Goal: Task Accomplishment & Management: Manage account settings

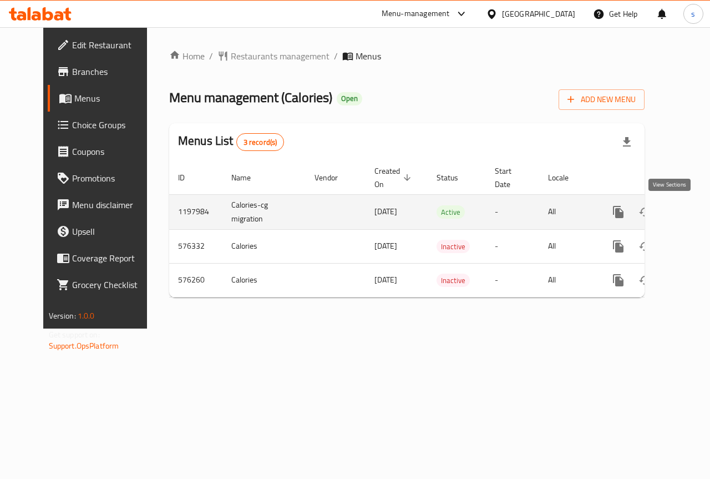
click at [692, 207] on icon "enhanced table" at bounding box center [698, 211] width 13 height 13
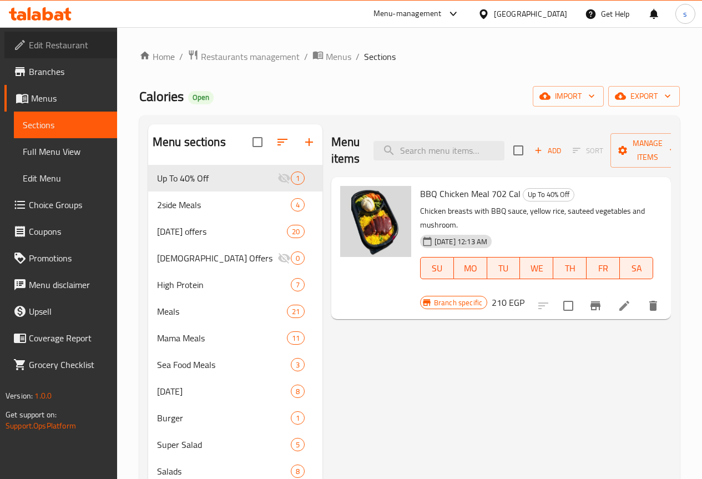
click at [71, 48] on span "Edit Restaurant" at bounding box center [68, 44] width 79 height 13
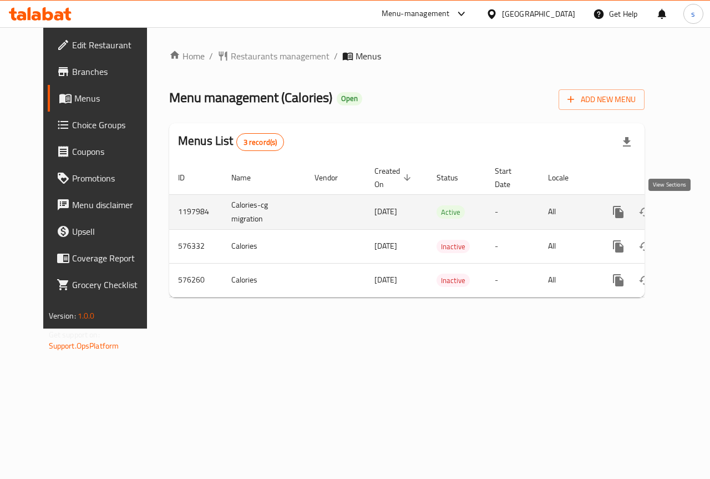
click at [685, 214] on link "enhanced table" at bounding box center [698, 212] width 27 height 27
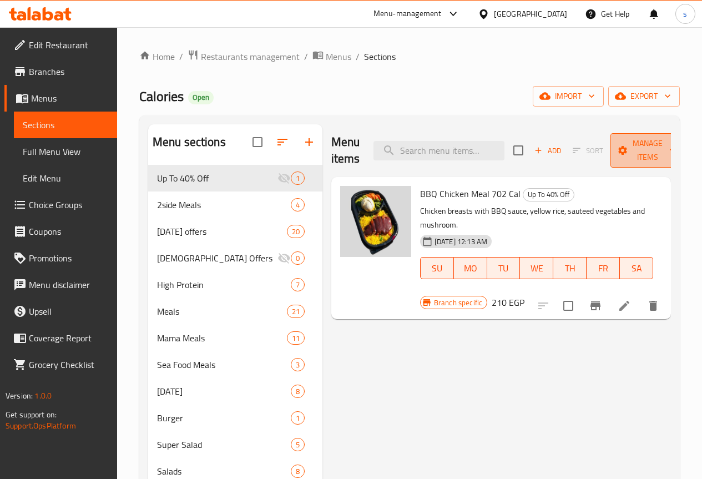
click at [652, 158] on span "Manage items" at bounding box center [647, 151] width 57 height 28
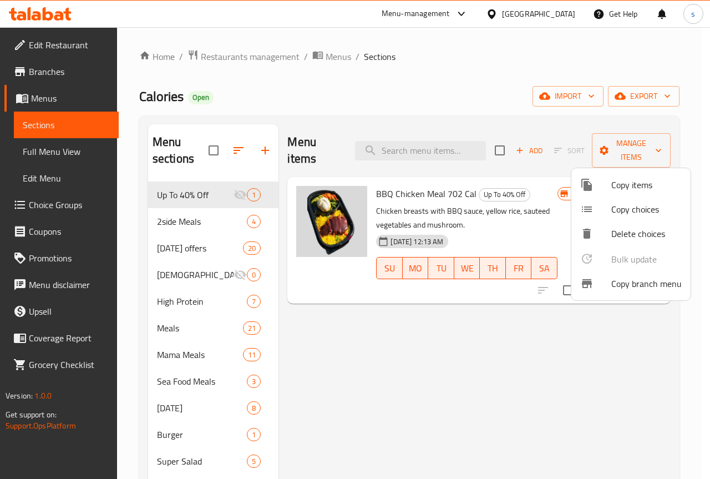
click at [664, 149] on div at bounding box center [355, 239] width 710 height 479
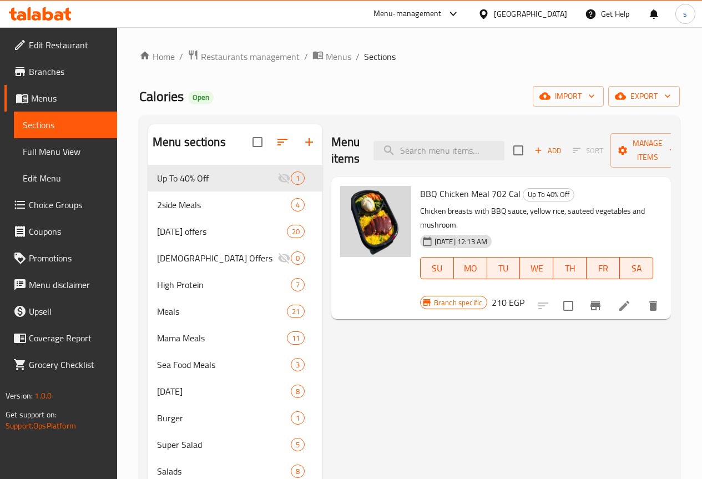
click at [77, 100] on span "Menus" at bounding box center [69, 98] width 77 height 13
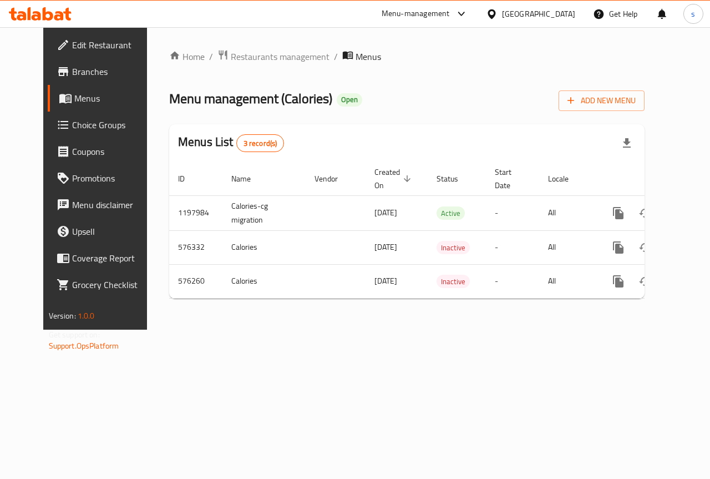
click at [72, 74] on span "Branches" at bounding box center [112, 71] width 81 height 13
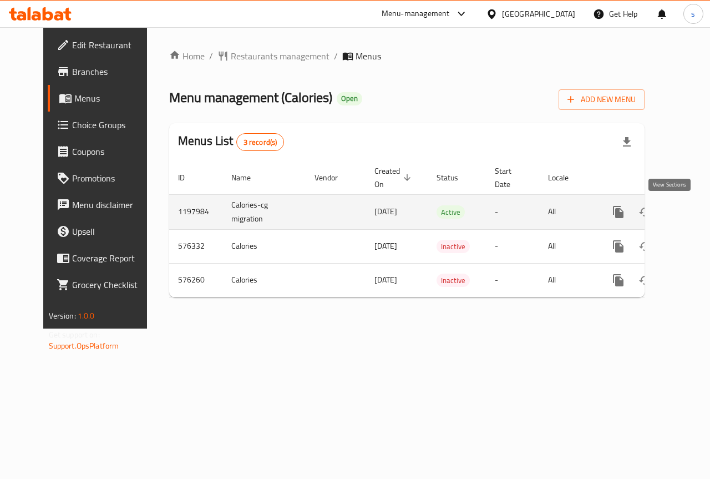
click at [692, 208] on icon "enhanced table" at bounding box center [698, 211] width 13 height 13
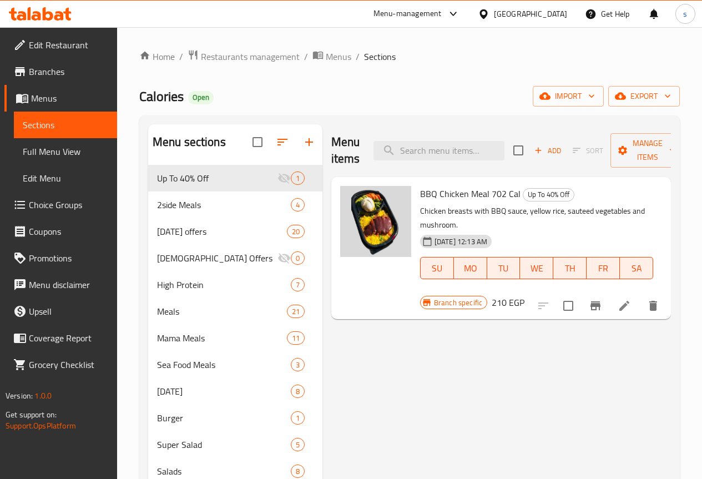
click at [63, 153] on span "Full Menu View" at bounding box center [65, 151] width 85 height 13
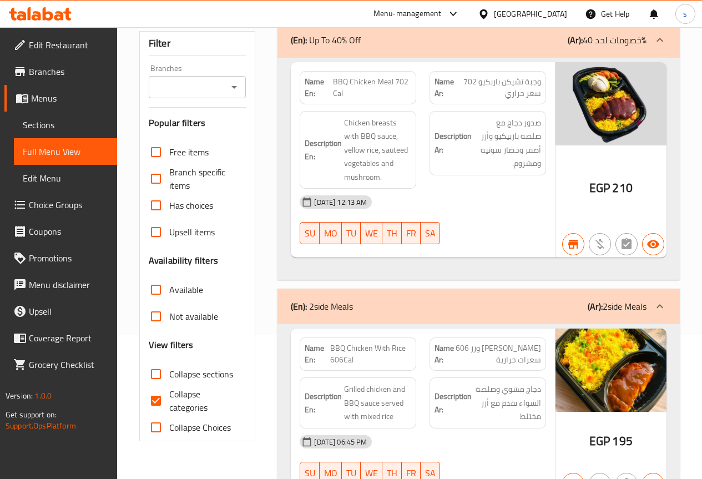
scroll to position [222, 0]
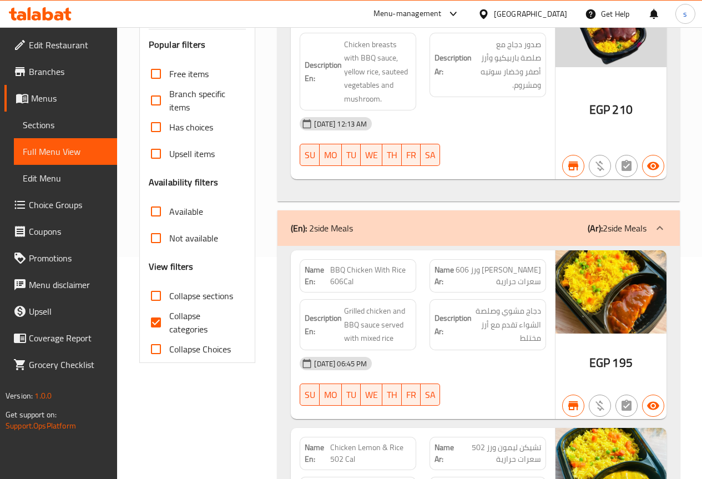
click at [157, 323] on input "Collapse categories" at bounding box center [156, 322] width 27 height 27
checkbox input "false"
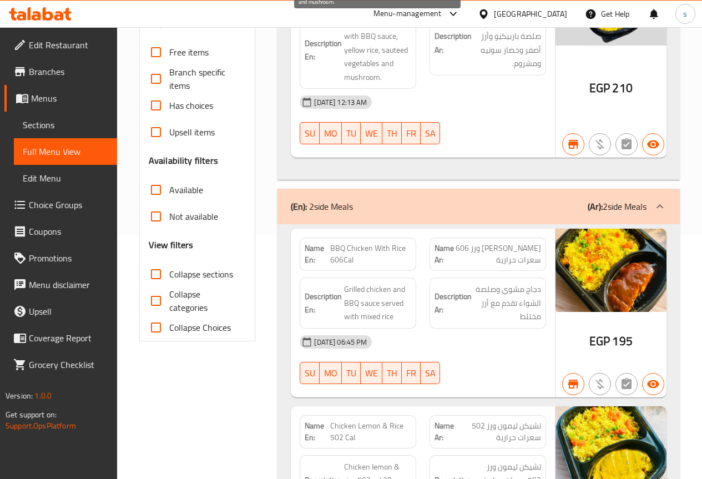
scroll to position [0, 0]
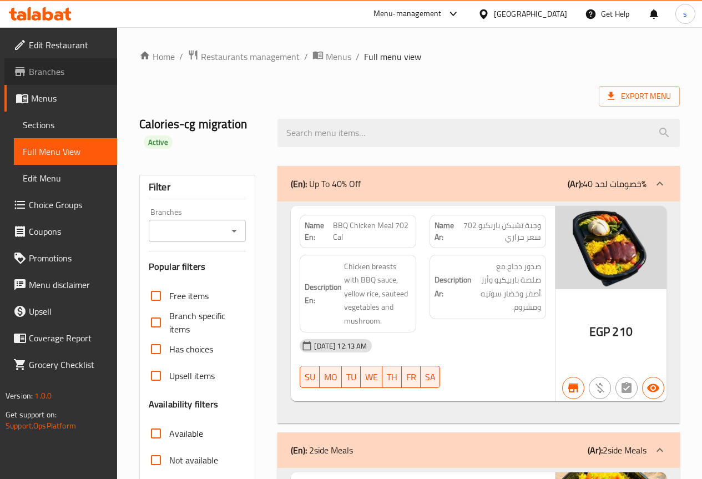
click at [45, 70] on span "Branches" at bounding box center [68, 71] width 79 height 13
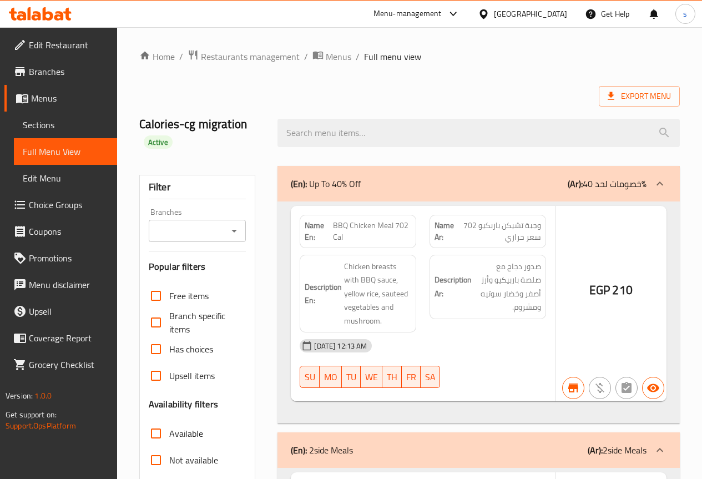
click at [51, 74] on div at bounding box center [351, 239] width 702 height 479
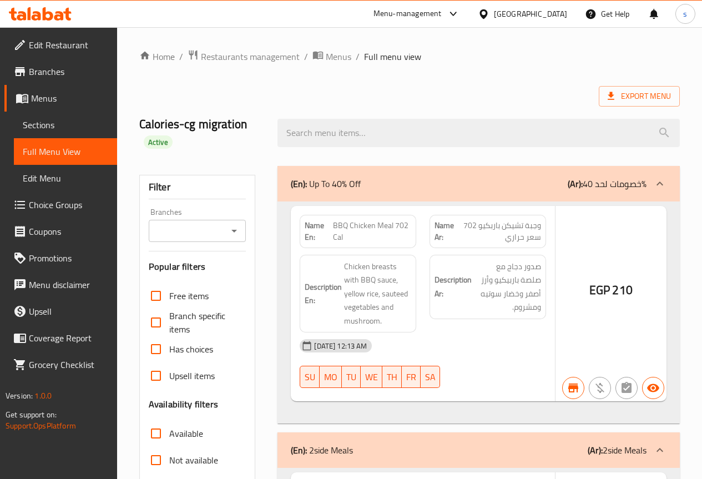
click at [64, 72] on div at bounding box center [351, 239] width 702 height 479
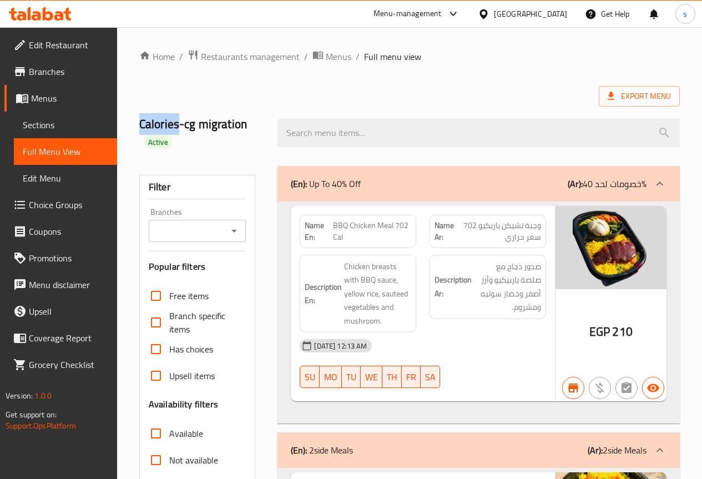
click at [40, 69] on span "Branches" at bounding box center [68, 71] width 79 height 13
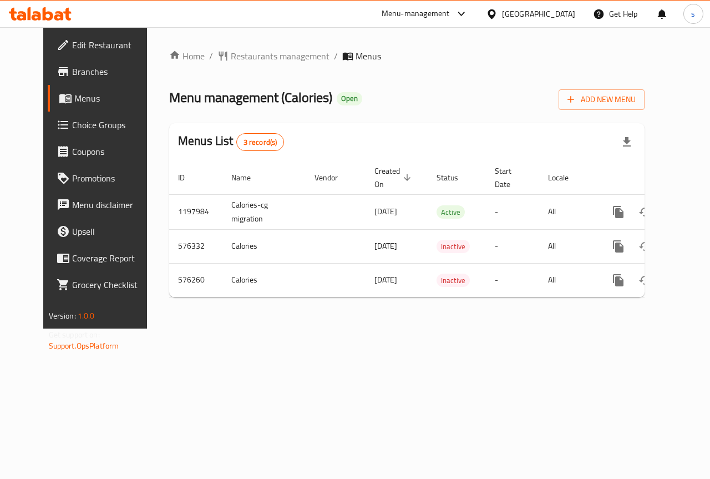
scroll to position [0, 4]
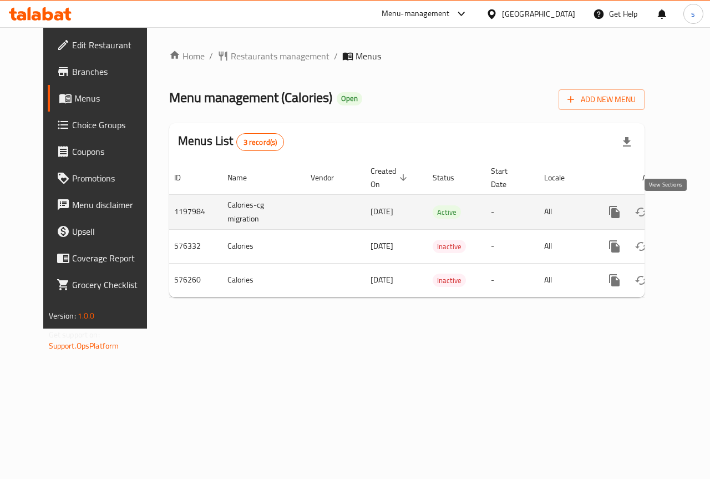
click at [688, 211] on icon "enhanced table" at bounding box center [694, 211] width 13 height 13
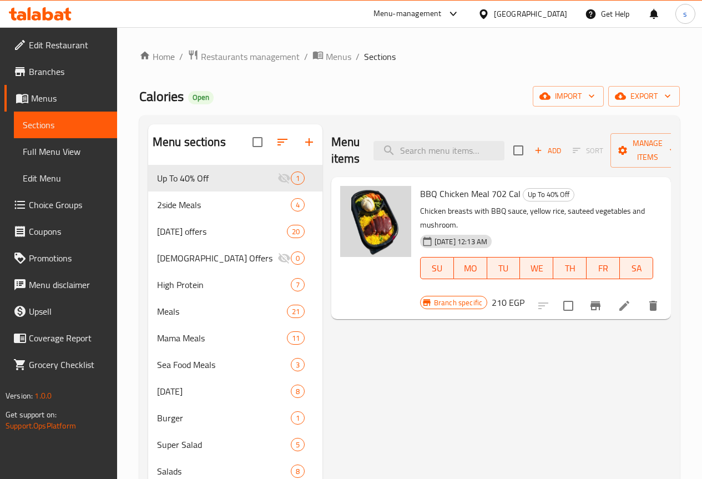
click at [33, 158] on span "Full Menu View" at bounding box center [65, 151] width 85 height 13
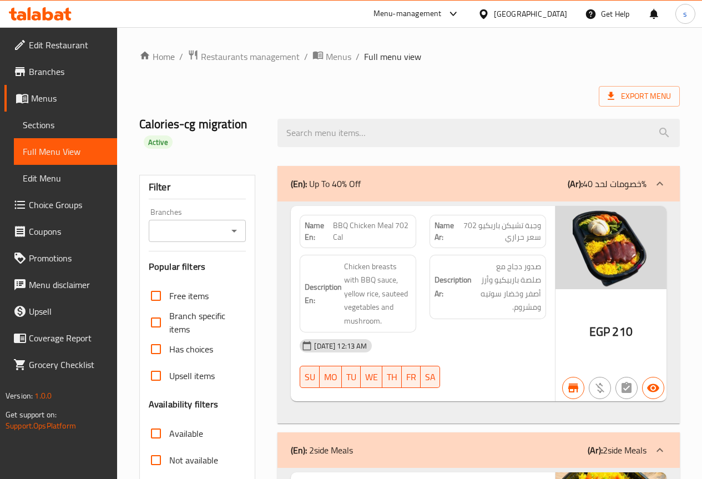
click at [61, 120] on span "Sections" at bounding box center [65, 124] width 85 height 13
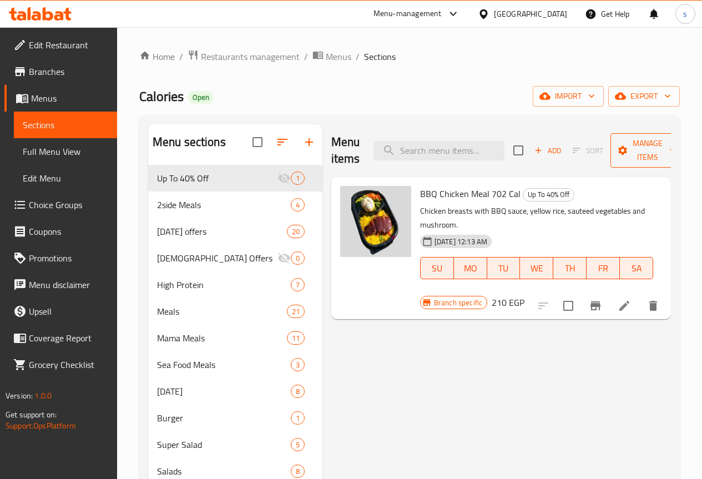
click at [644, 161] on span "Manage items" at bounding box center [647, 151] width 57 height 28
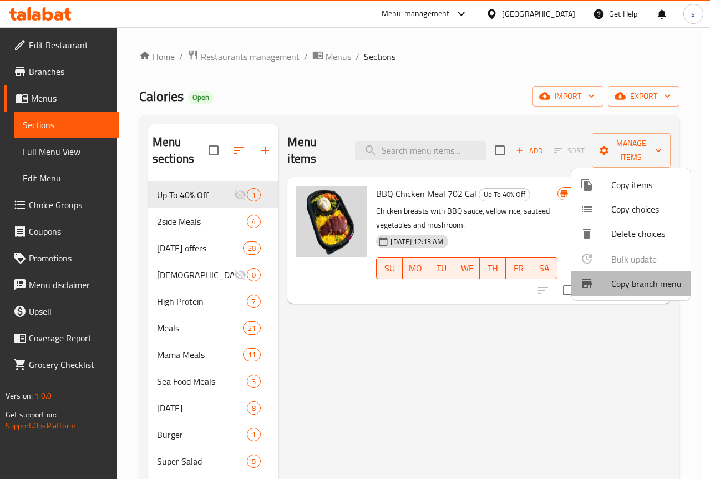
click at [634, 285] on span "Copy branch menu" at bounding box center [647, 283] width 70 height 13
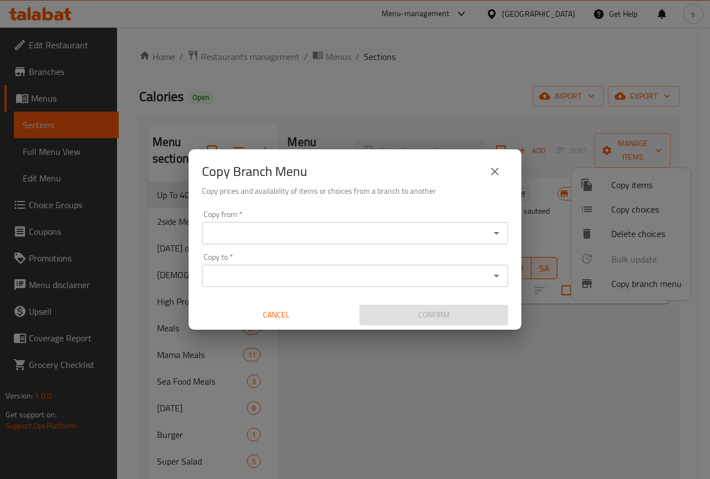
click at [318, 238] on input "Copy from   *" at bounding box center [345, 233] width 281 height 16
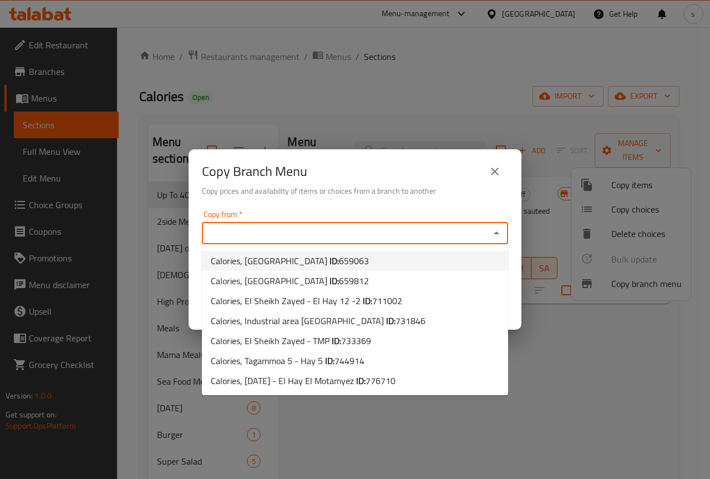
paste input "744914"
type input "744914"
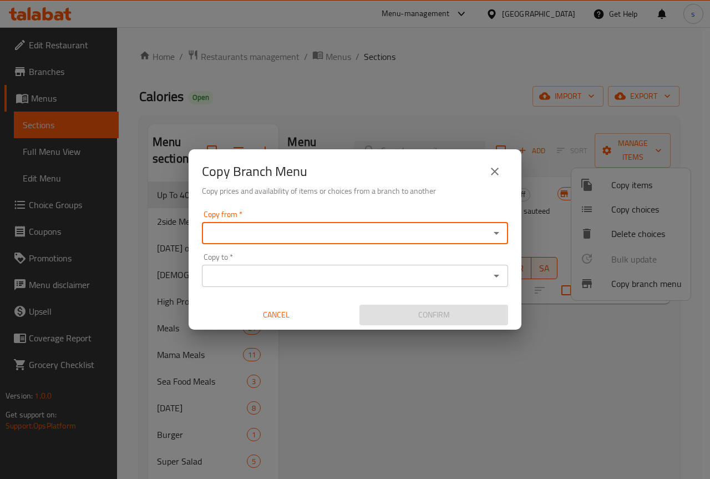
click at [287, 228] on input "Copy from   *" at bounding box center [345, 233] width 281 height 16
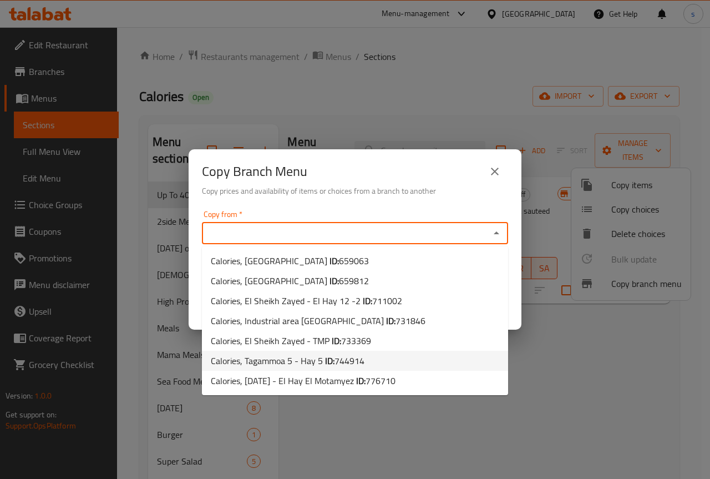
click at [322, 363] on span "Calories, Tagammoa 5 - Hay 5 ID: 744914" at bounding box center [288, 360] width 154 height 13
type input "Calories, Tagammoa 5 - Hay 5"
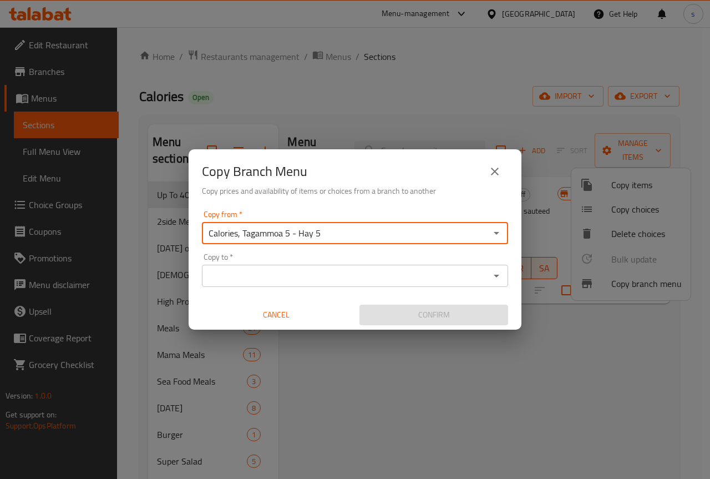
click at [296, 272] on input "Copy to   *" at bounding box center [345, 276] width 281 height 16
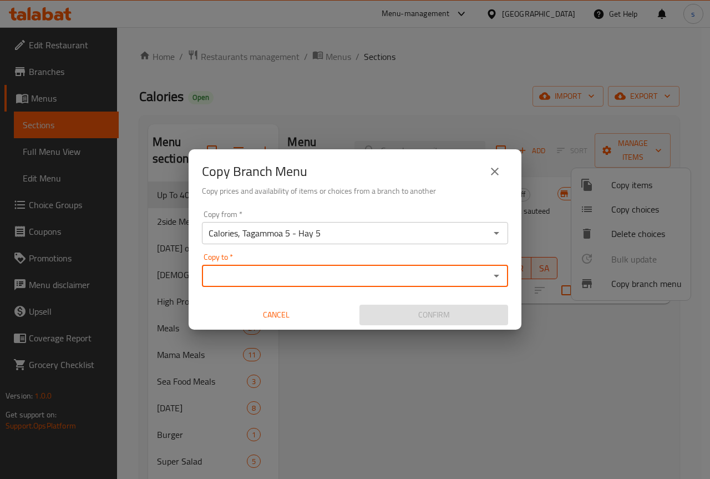
click at [288, 281] on input "Copy to   *" at bounding box center [345, 276] width 281 height 16
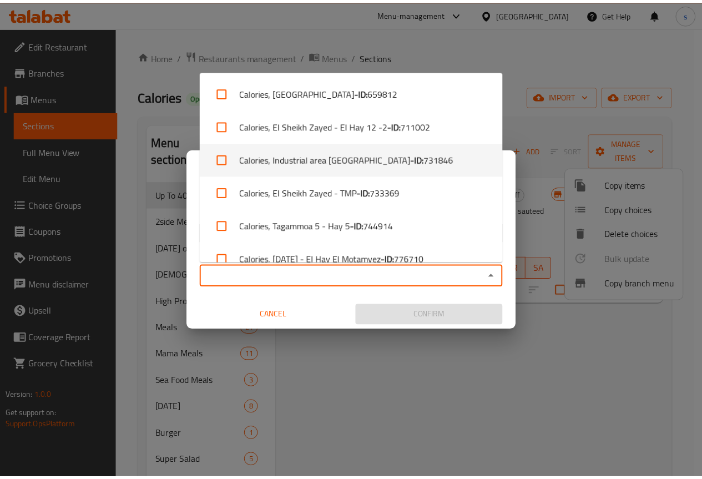
scroll to position [51, 0]
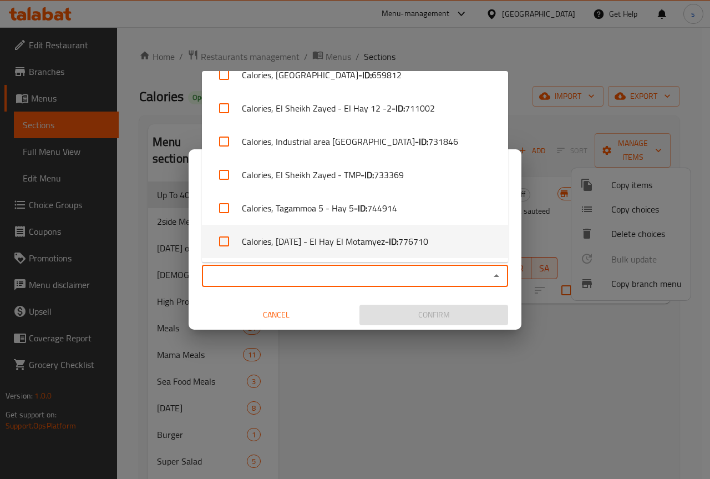
click at [352, 233] on li "Calories, 6th of October - El Hay El Motamyez - ID: 776710" at bounding box center [355, 241] width 306 height 33
checkbox input "true"
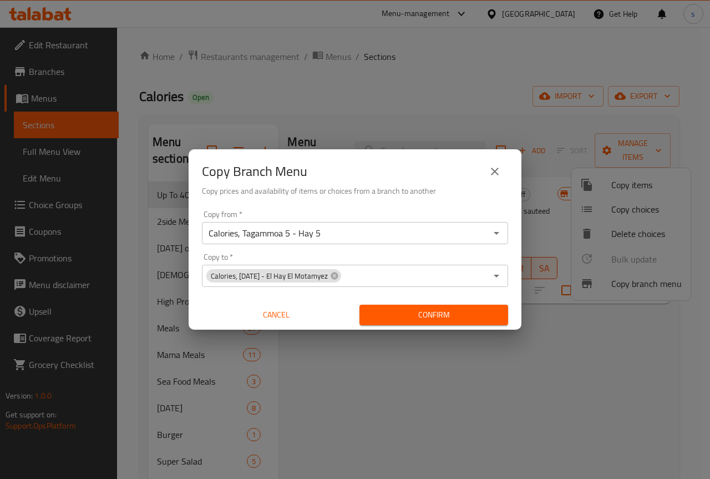
click at [506, 61] on div "Copy Branch Menu Copy prices and availability of items or choices from a branch…" at bounding box center [355, 239] width 710 height 479
click at [413, 311] on span "Confirm" at bounding box center [433, 315] width 131 height 14
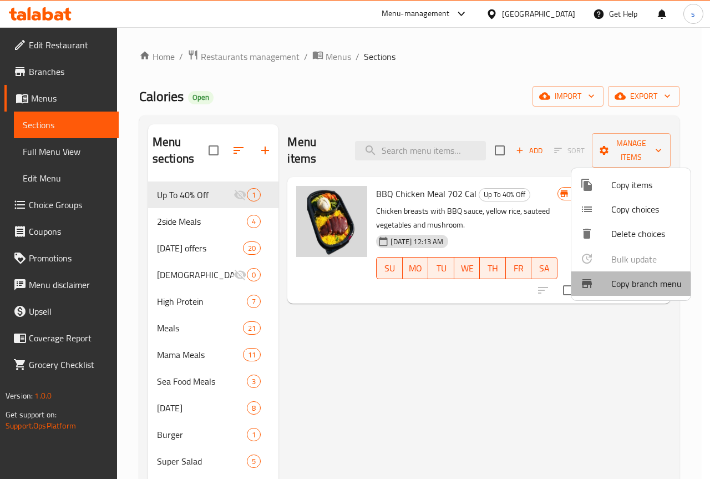
click at [614, 286] on span "Copy branch menu" at bounding box center [647, 283] width 70 height 13
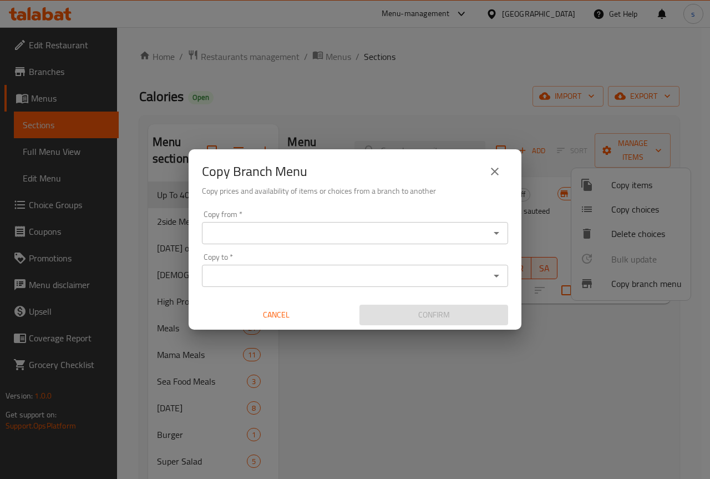
click at [500, 165] on icon "close" at bounding box center [494, 171] width 13 height 13
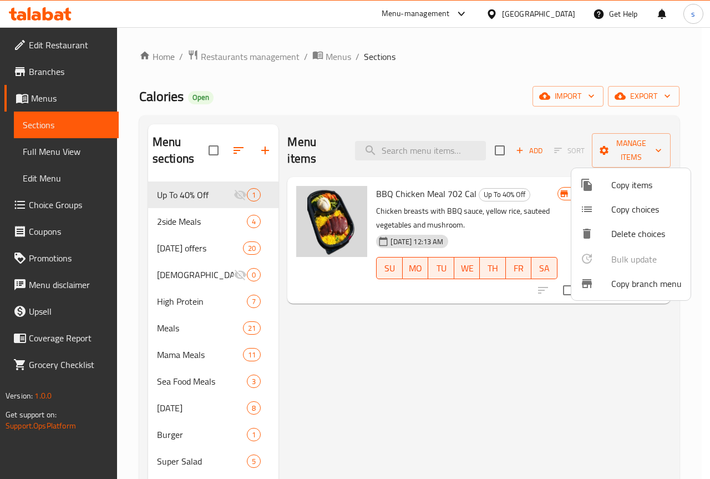
click at [446, 93] on div at bounding box center [355, 239] width 710 height 479
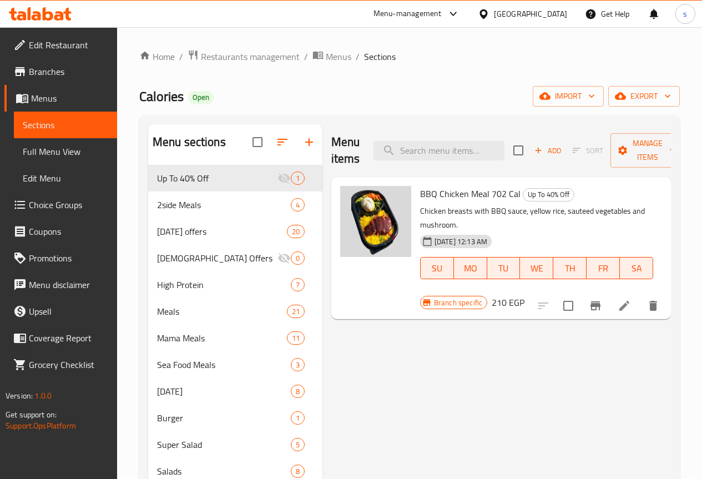
click at [70, 41] on span "Edit Restaurant" at bounding box center [68, 44] width 79 height 13
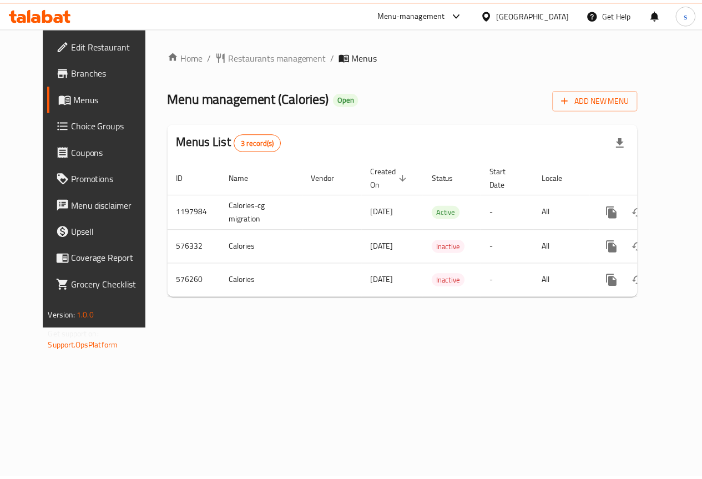
scroll to position [0, 4]
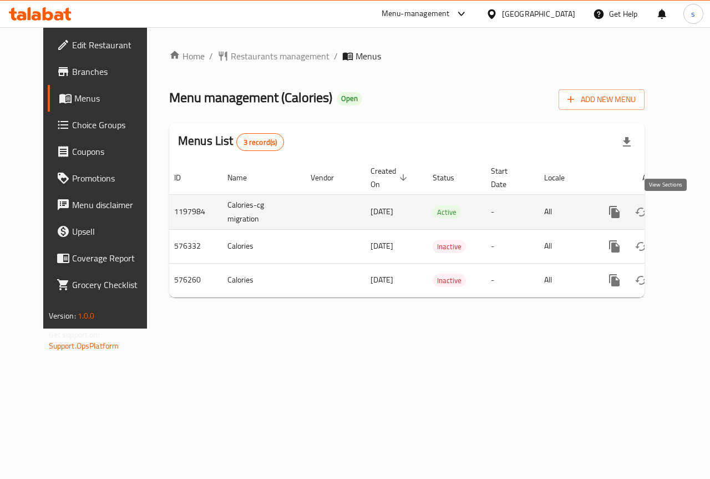
click at [688, 207] on icon "enhanced table" at bounding box center [694, 211] width 13 height 13
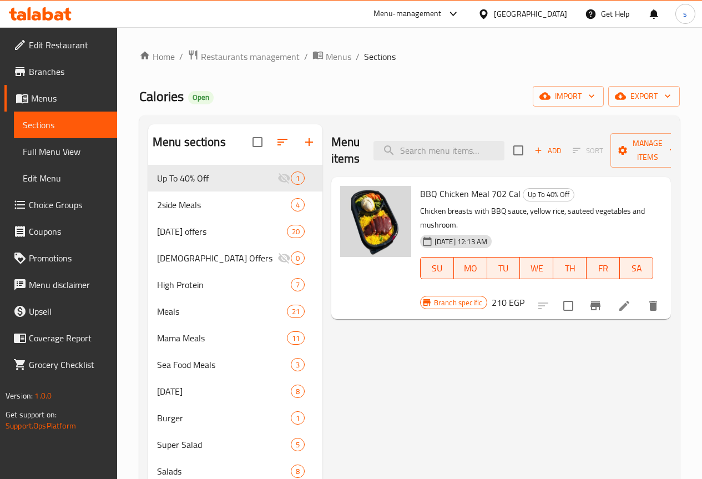
click at [77, 156] on span "Full Menu View" at bounding box center [65, 151] width 85 height 13
click at [63, 157] on span "Full Menu View" at bounding box center [65, 151] width 85 height 13
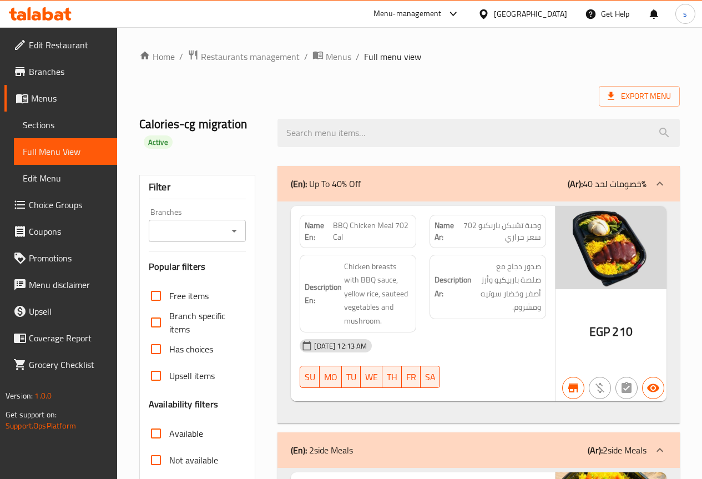
scroll to position [333, 0]
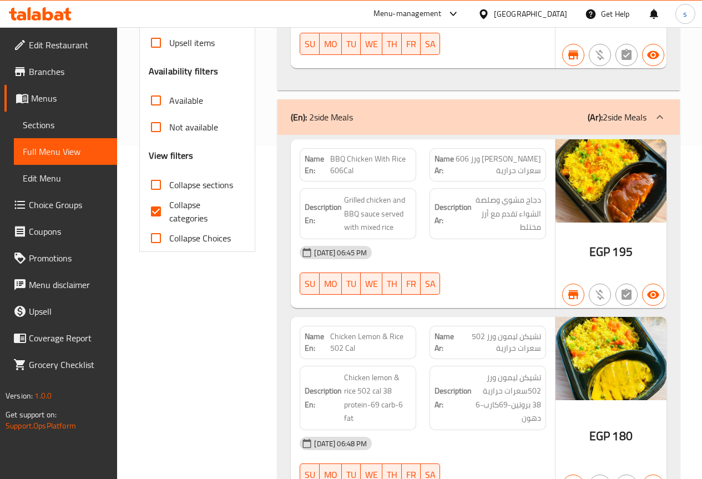
click at [161, 213] on input "Collapse categories" at bounding box center [156, 211] width 27 height 27
checkbox input "false"
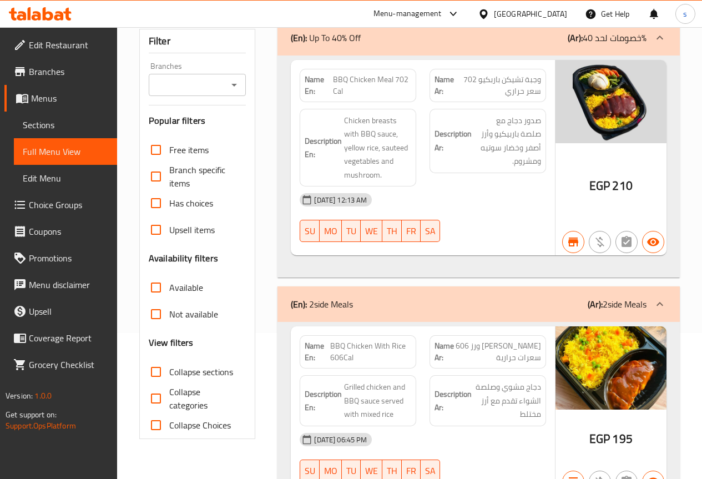
click at [194, 93] on input "Branches" at bounding box center [188, 85] width 73 height 16
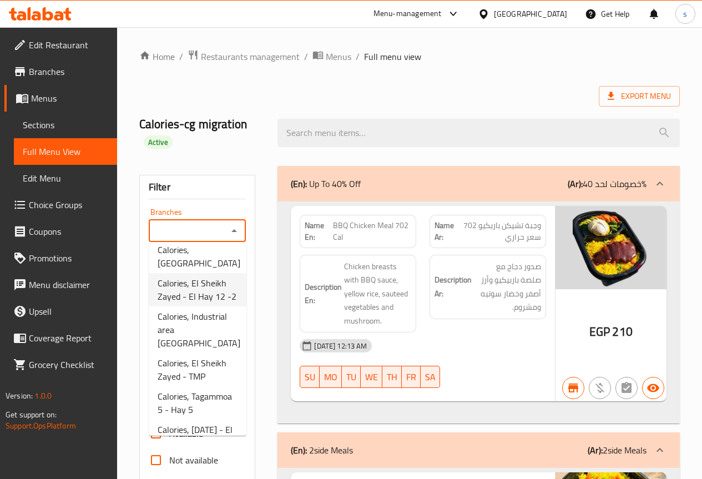
scroll to position [110, 0]
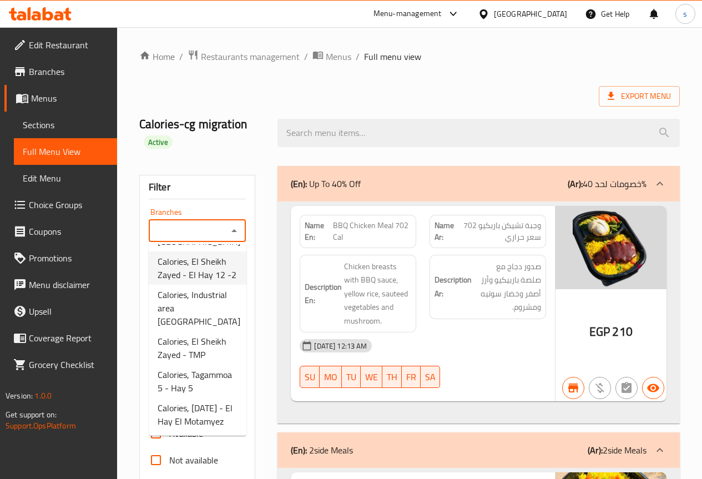
click at [194, 404] on span "Calories, [DATE] - El Hay El Motamyez" at bounding box center [198, 414] width 80 height 27
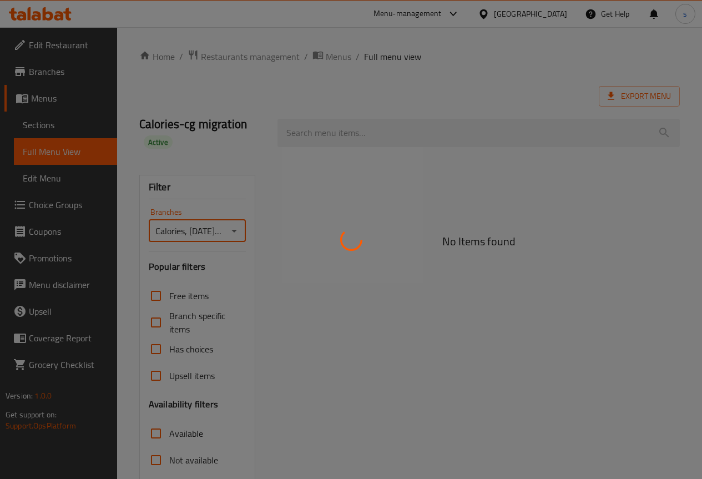
type input "Calories, [DATE] - El Hay El Motamyez"
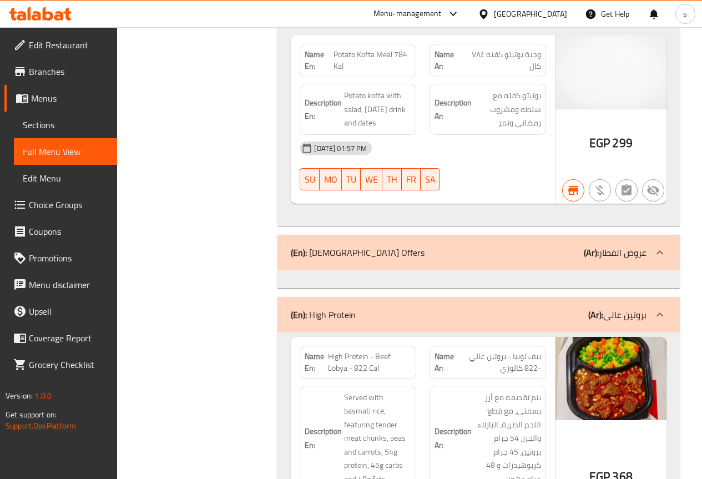
scroll to position [4623, 0]
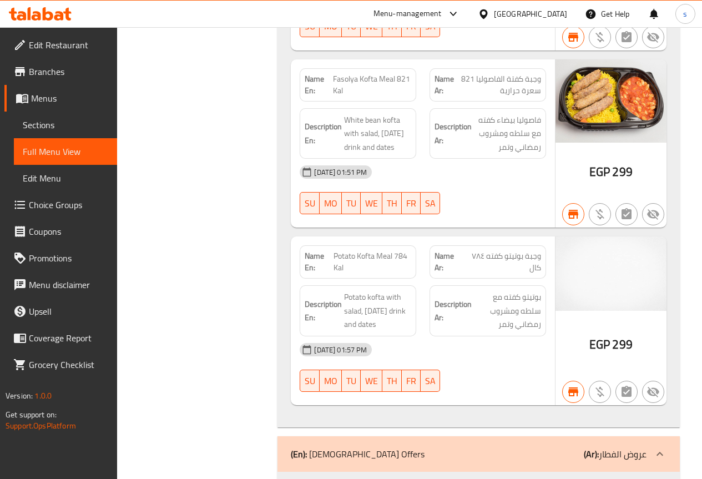
click at [53, 75] on span "Branches" at bounding box center [68, 71] width 79 height 13
